Goal: Transaction & Acquisition: Subscribe to service/newsletter

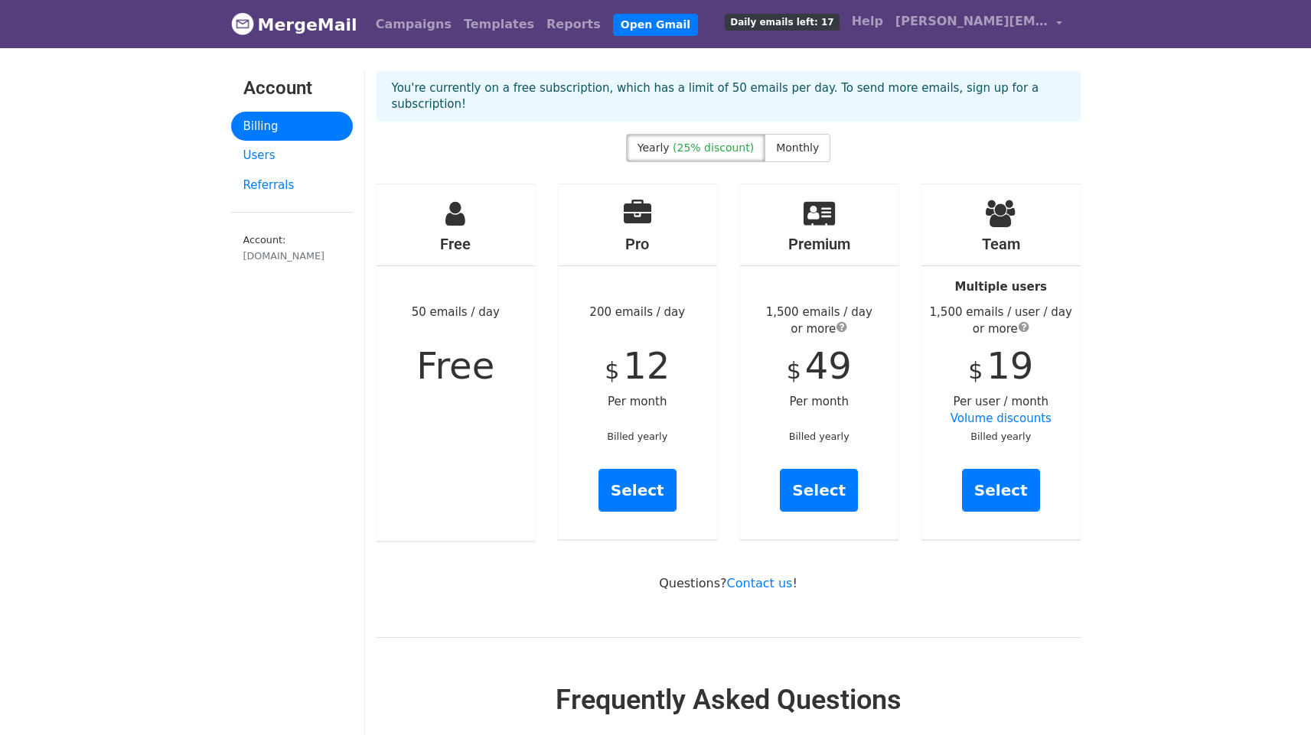
click at [700, 142] on span "(25% discount)" at bounding box center [712, 148] width 81 height 12
click at [784, 142] on span "Monthly" at bounding box center [797, 148] width 43 height 12
click at [646, 484] on link "Select" at bounding box center [637, 490] width 78 height 43
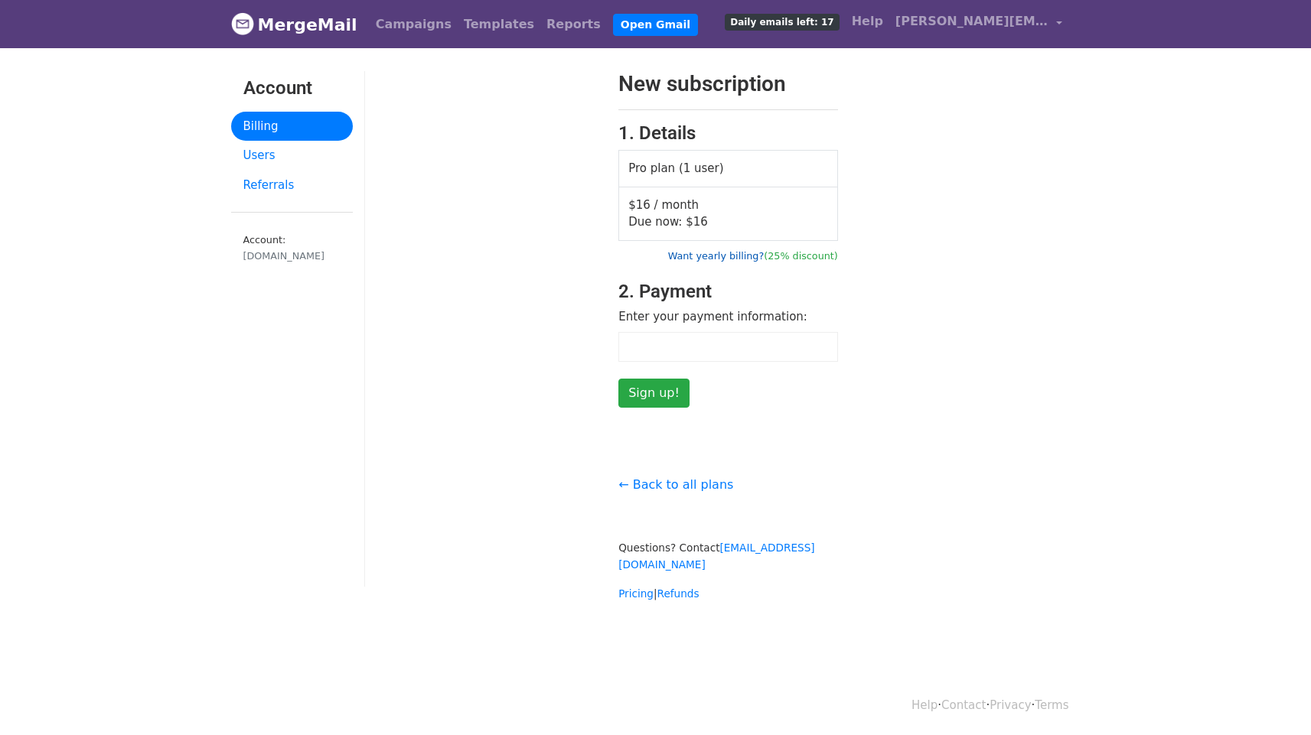
click at [724, 256] on link "Want yearly billing? (25% discount)" at bounding box center [753, 255] width 170 height 11
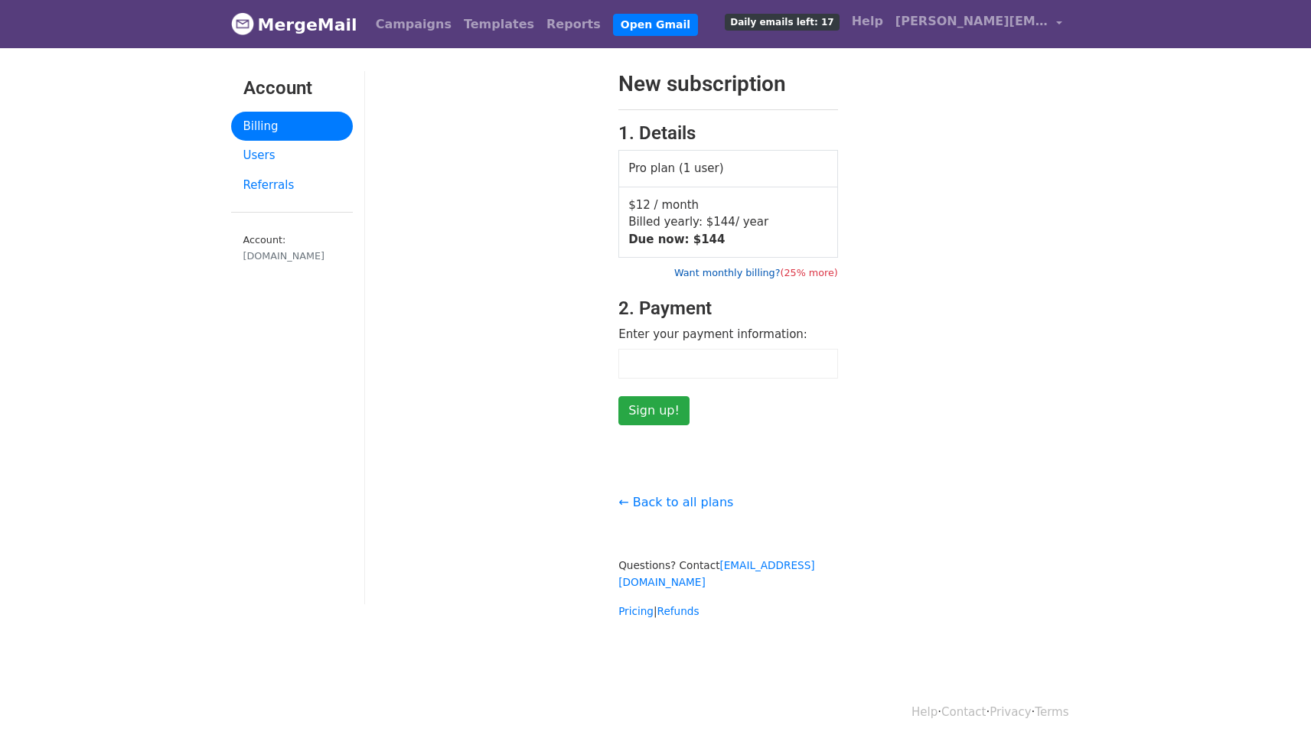
click at [733, 271] on link "Want monthly billing? (25% more)" at bounding box center [756, 272] width 164 height 11
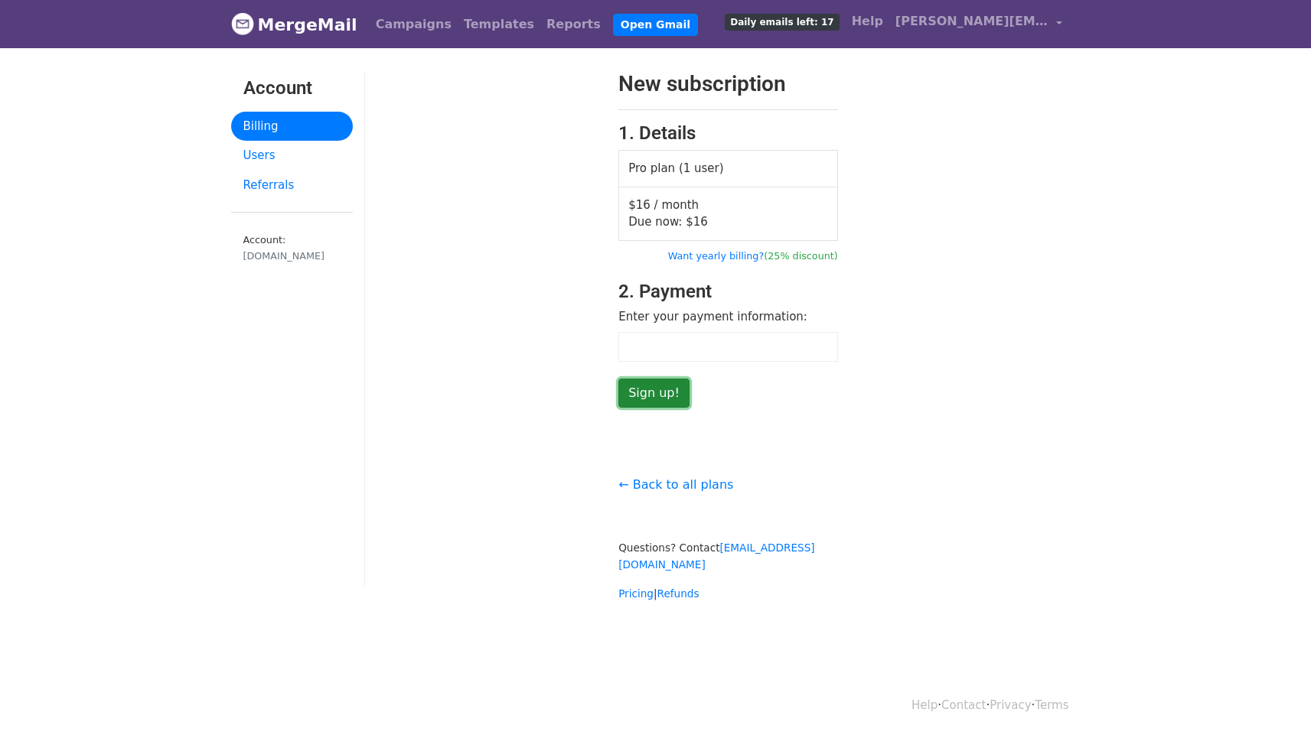
click at [670, 396] on input "Sign up!" at bounding box center [653, 393] width 71 height 29
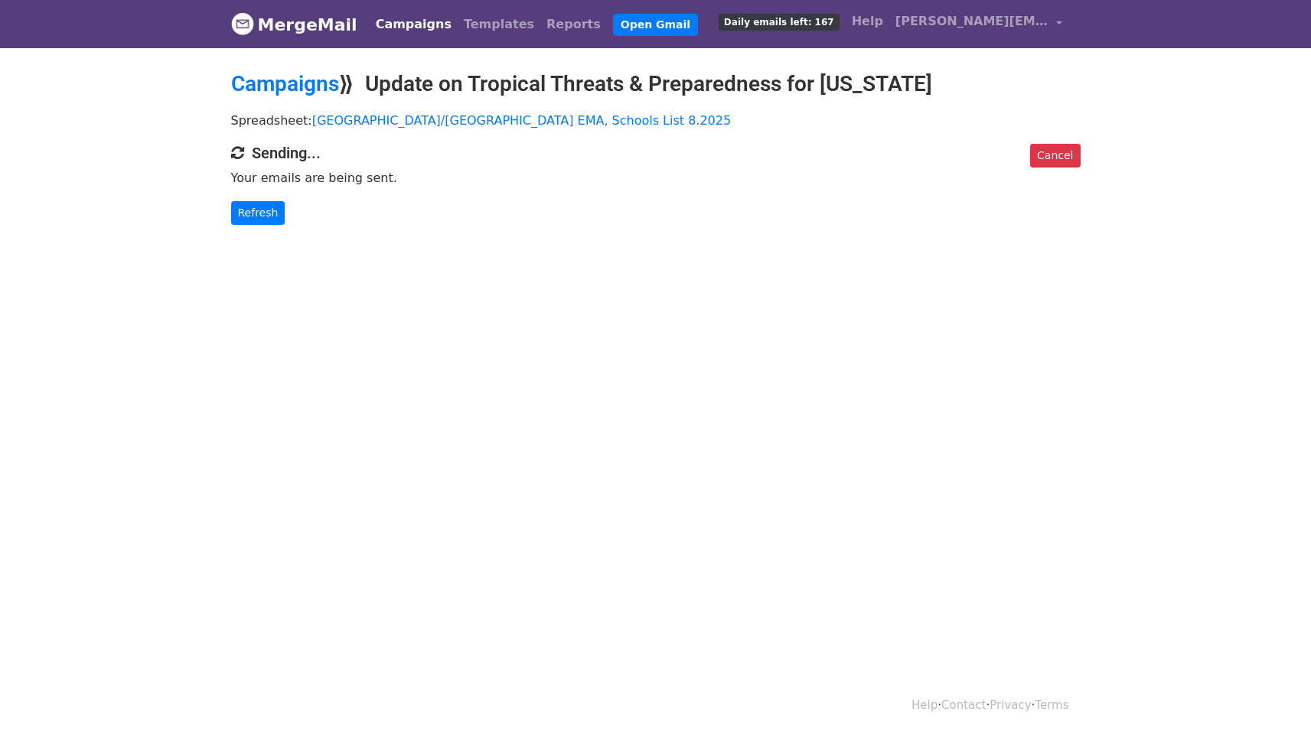
click at [890, 266] on body "MergeMail Campaigns Templates Reports Open Gmail Daily emails left: 167 Help [P…" at bounding box center [655, 143] width 1311 height 286
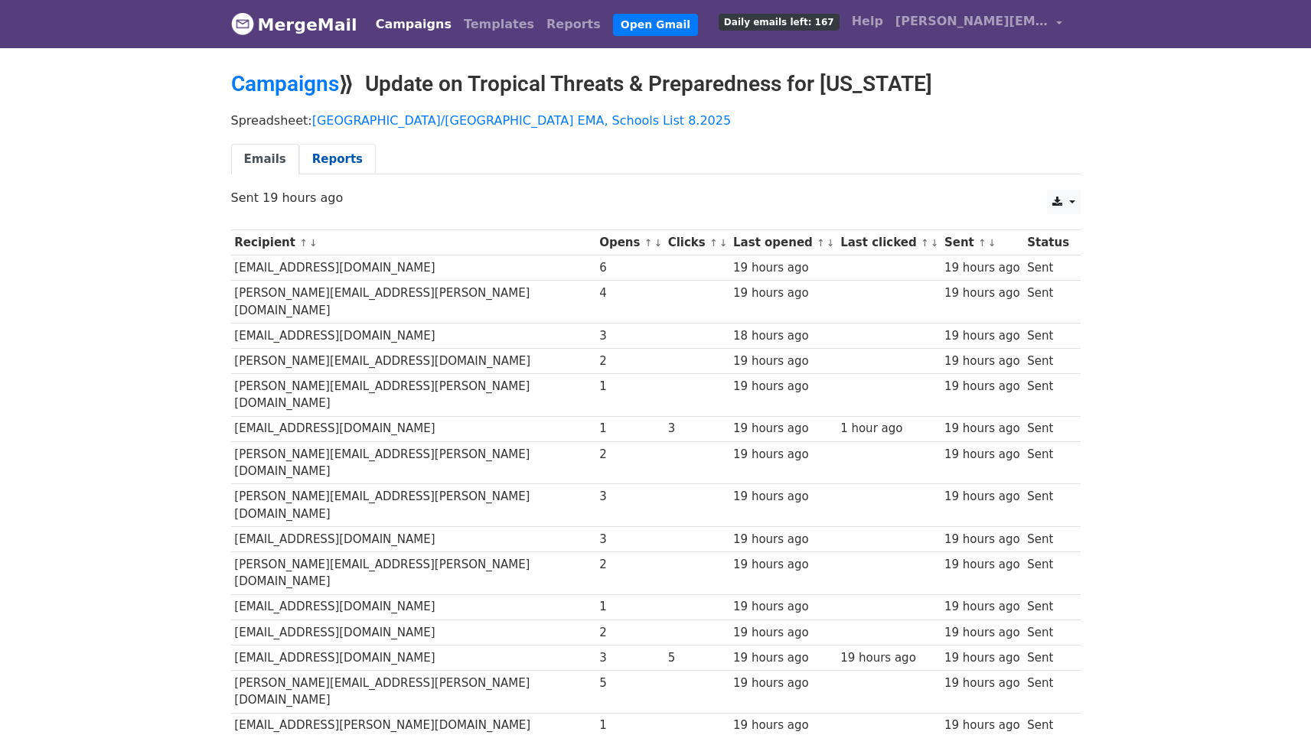
click at [340, 151] on link "Reports" at bounding box center [337, 159] width 77 height 31
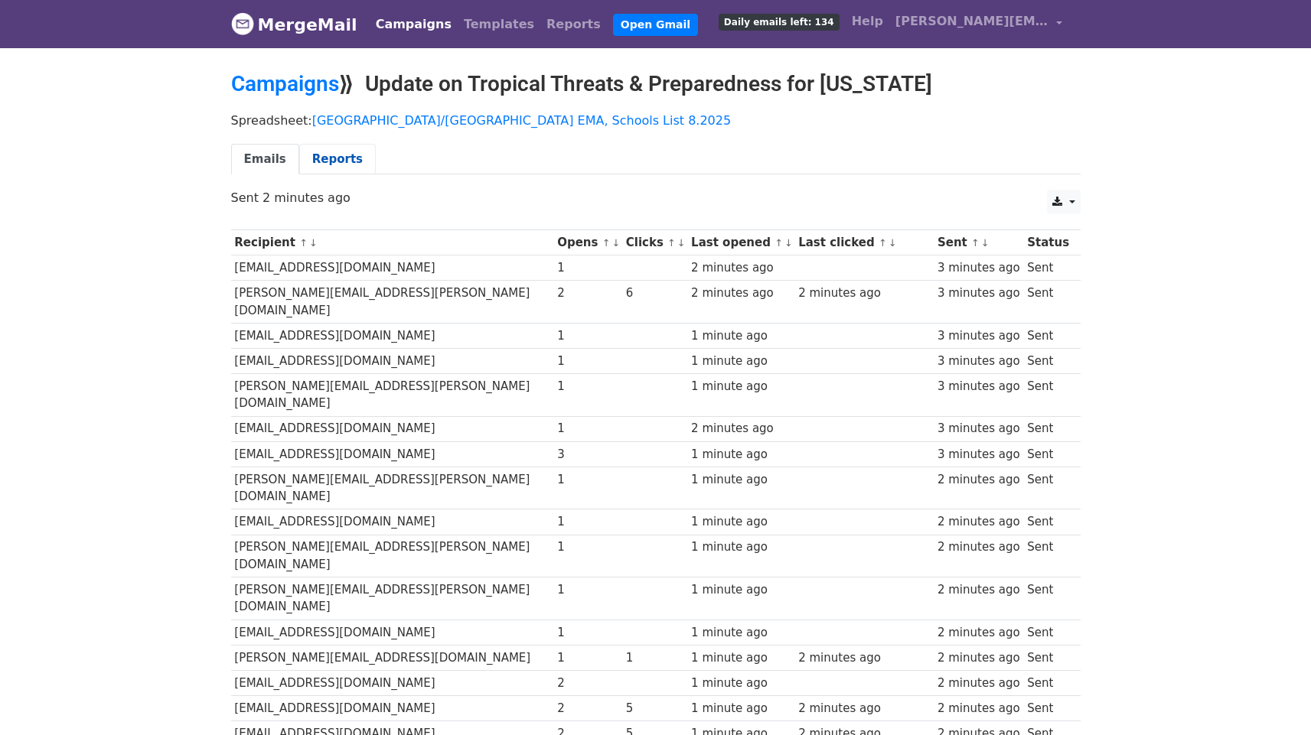
click at [342, 158] on link "Reports" at bounding box center [337, 159] width 77 height 31
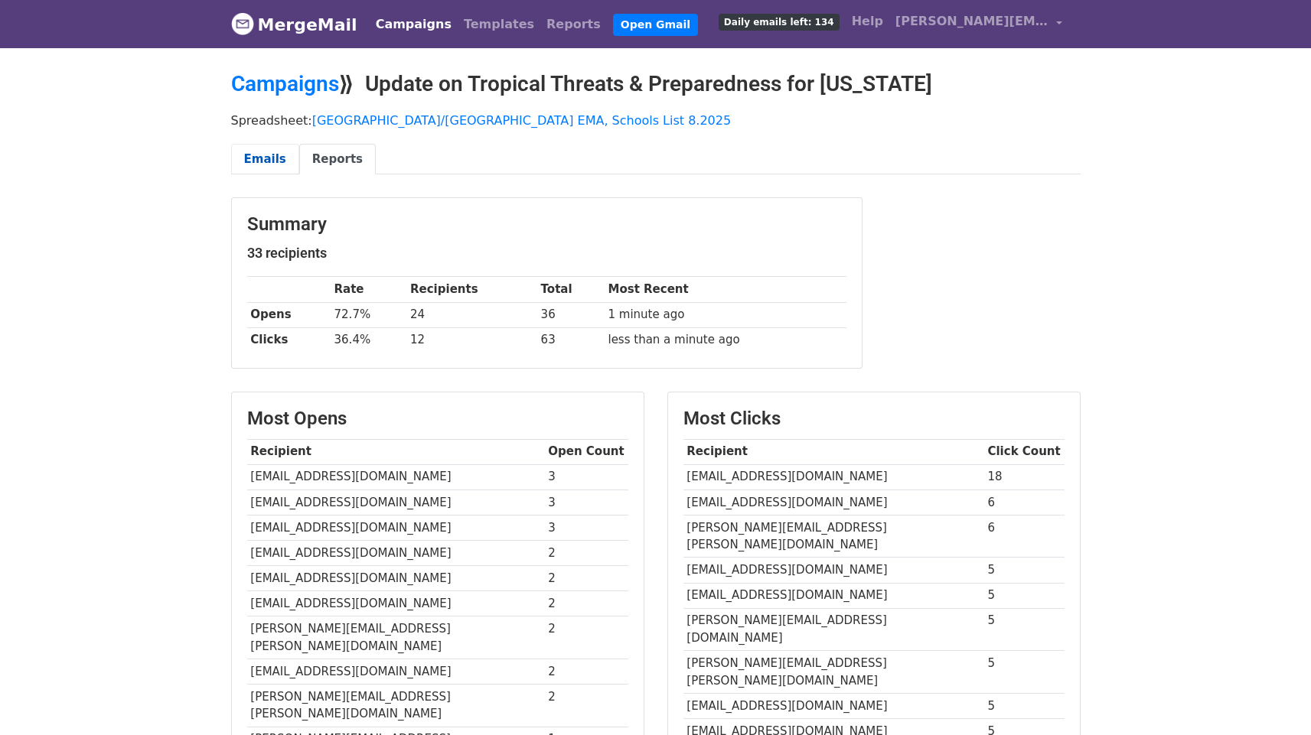
click at [260, 161] on link "Emails" at bounding box center [265, 159] width 68 height 31
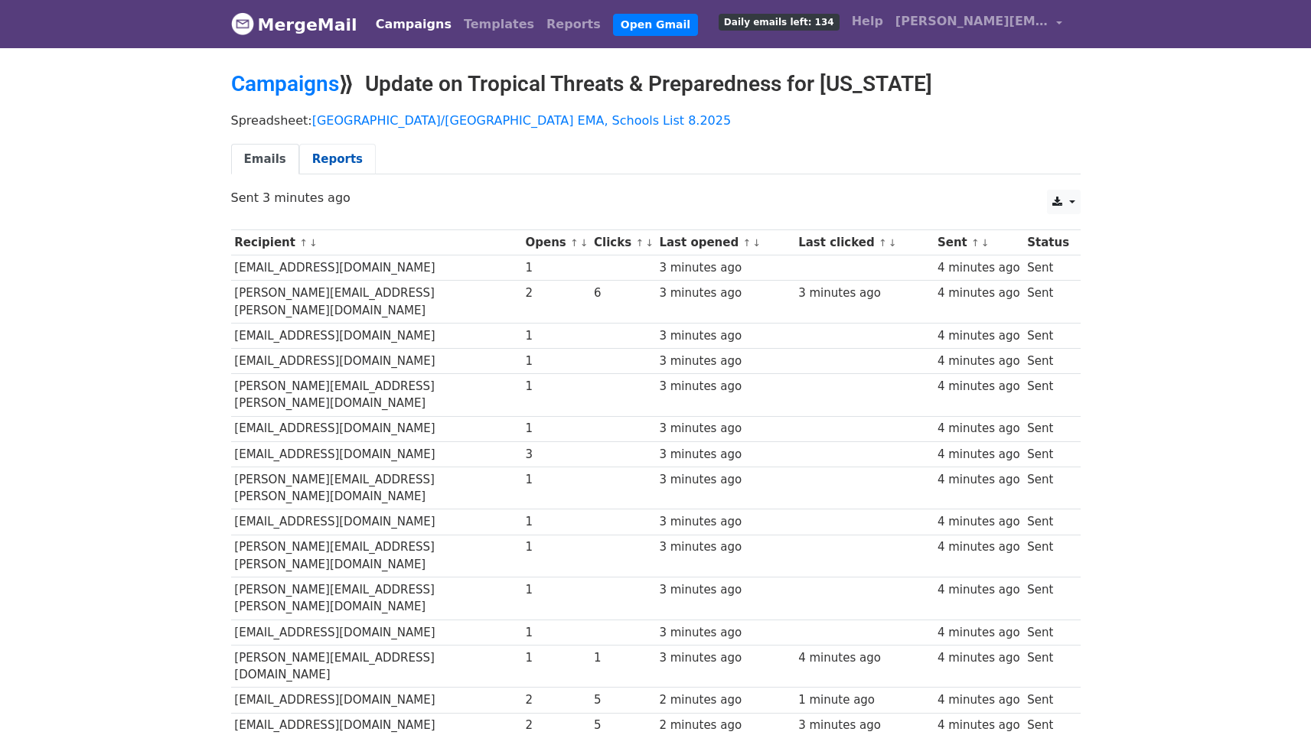
click at [331, 163] on link "Reports" at bounding box center [337, 159] width 77 height 31
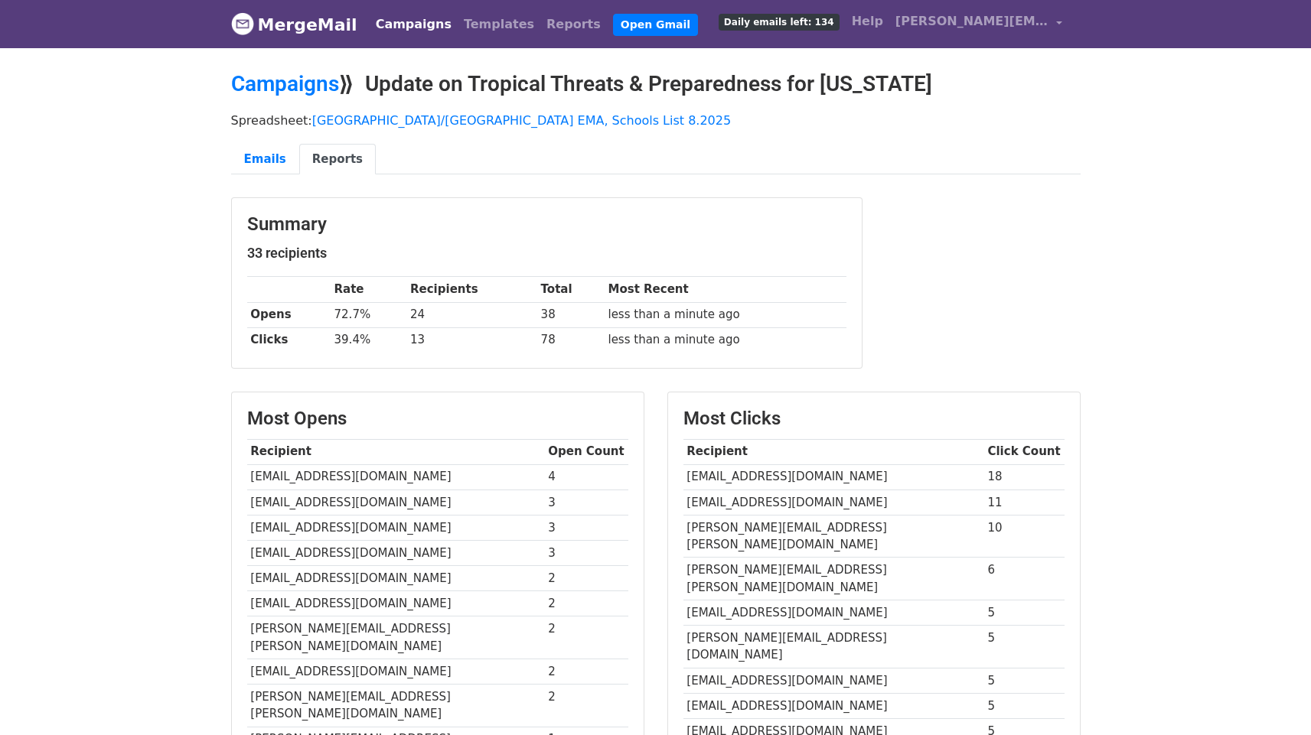
click at [92, 145] on body "MergeMail Campaigns Templates Reports Open Gmail Daily emails left: 134 Help [P…" at bounding box center [655, 549] width 1311 height 1099
